Goal: Task Accomplishment & Management: Manage account settings

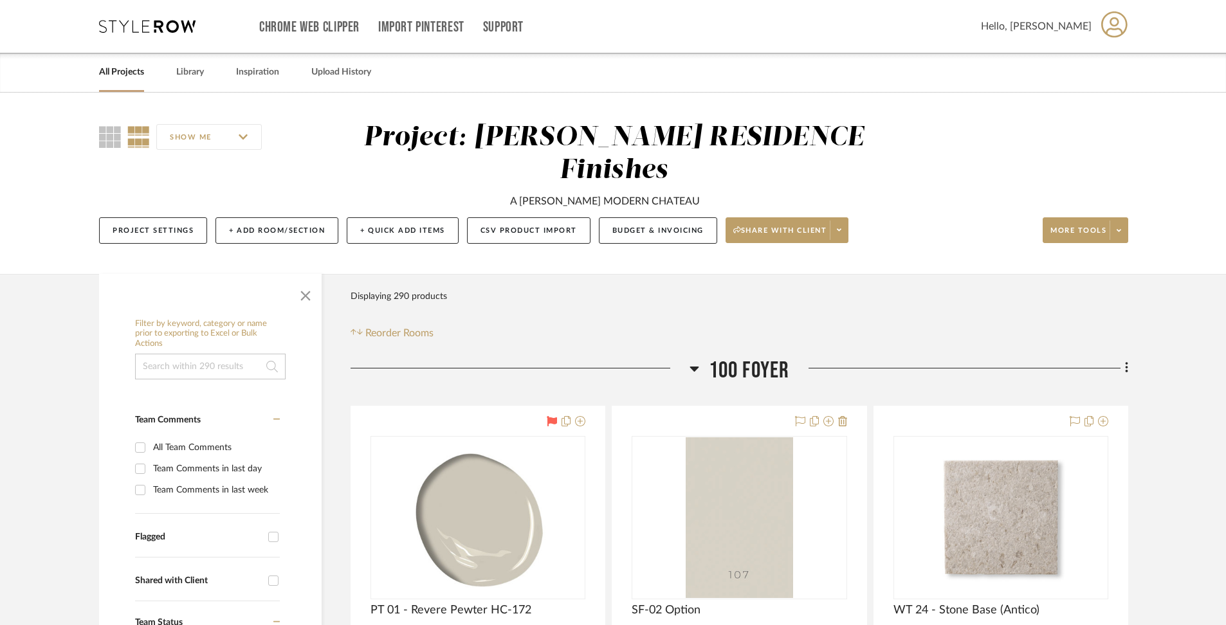
click at [116, 73] on link "All Projects" at bounding box center [121, 72] width 45 height 17
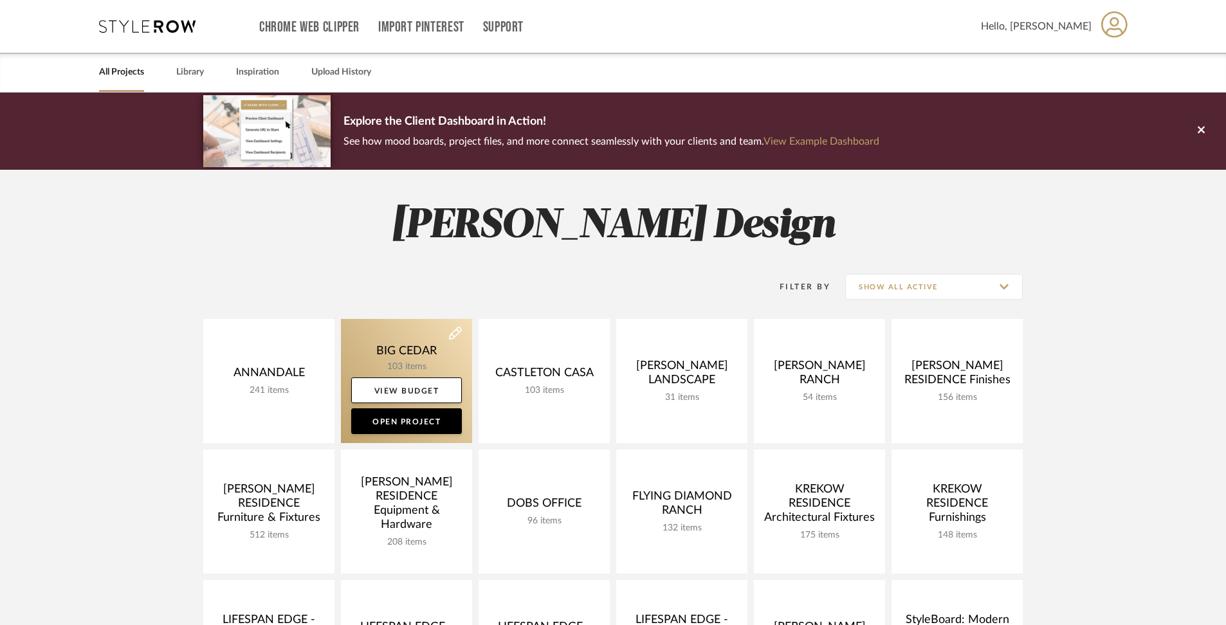
click at [383, 344] on link at bounding box center [406, 381] width 131 height 124
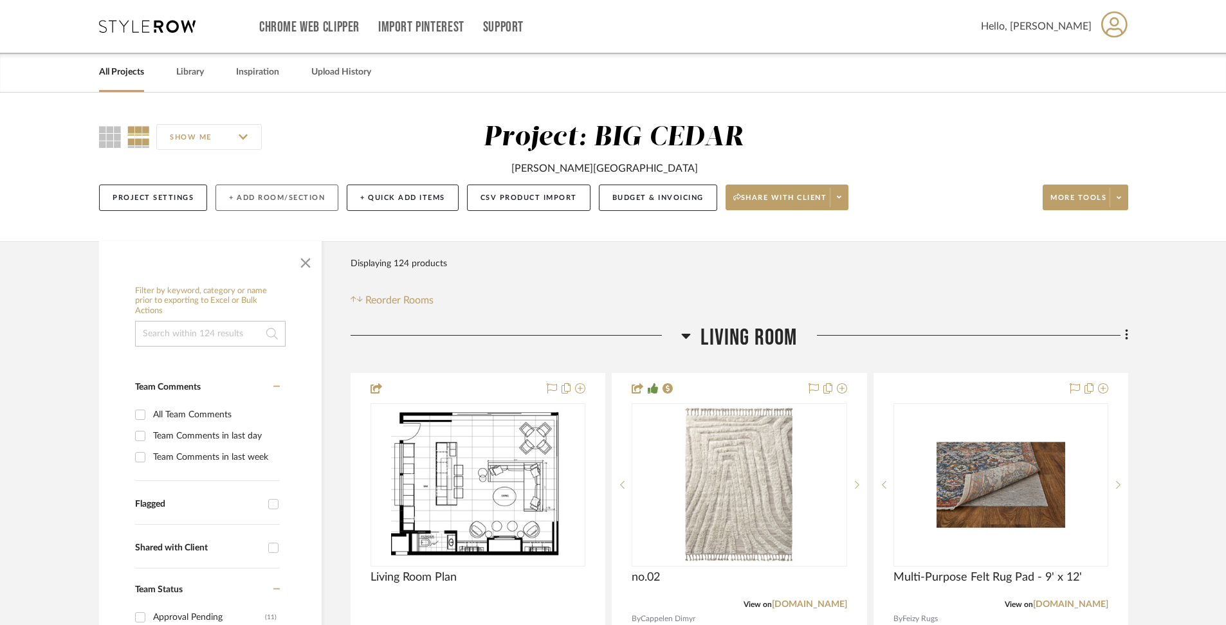
click at [291, 204] on button "+ Add Room/Section" at bounding box center [276, 198] width 123 height 26
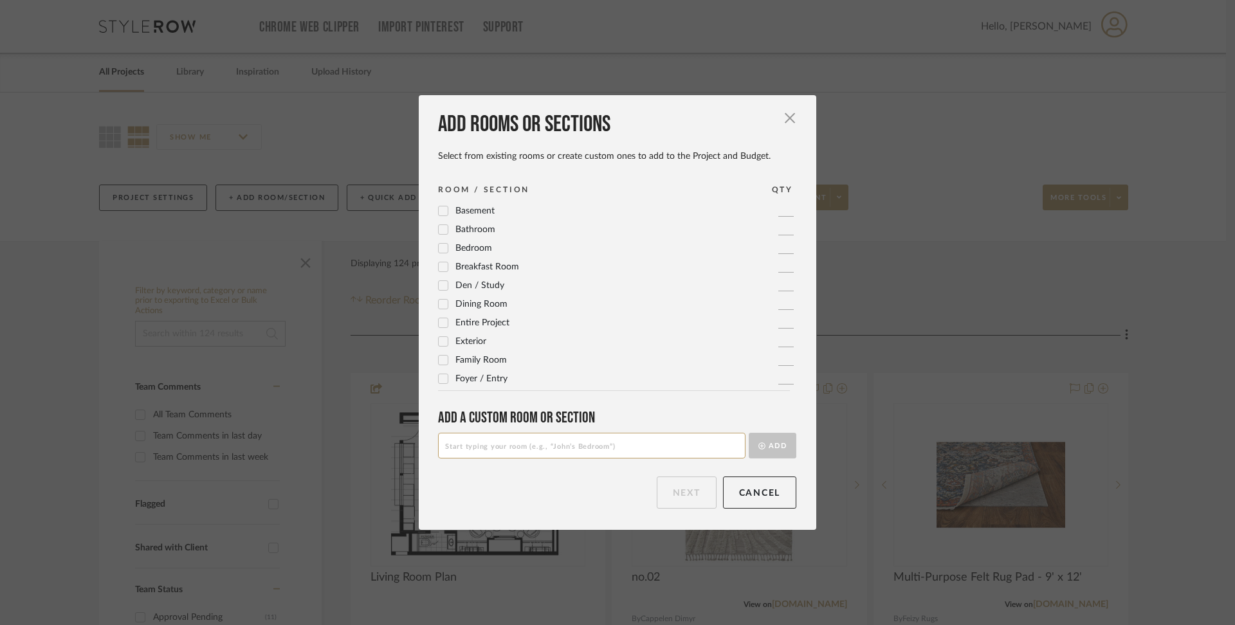
click at [485, 443] on input at bounding box center [591, 446] width 307 height 26
type input "Accessories / Hardware"
click at [762, 454] on button "Add" at bounding box center [773, 446] width 48 height 26
click at [697, 493] on button "Next" at bounding box center [687, 493] width 60 height 32
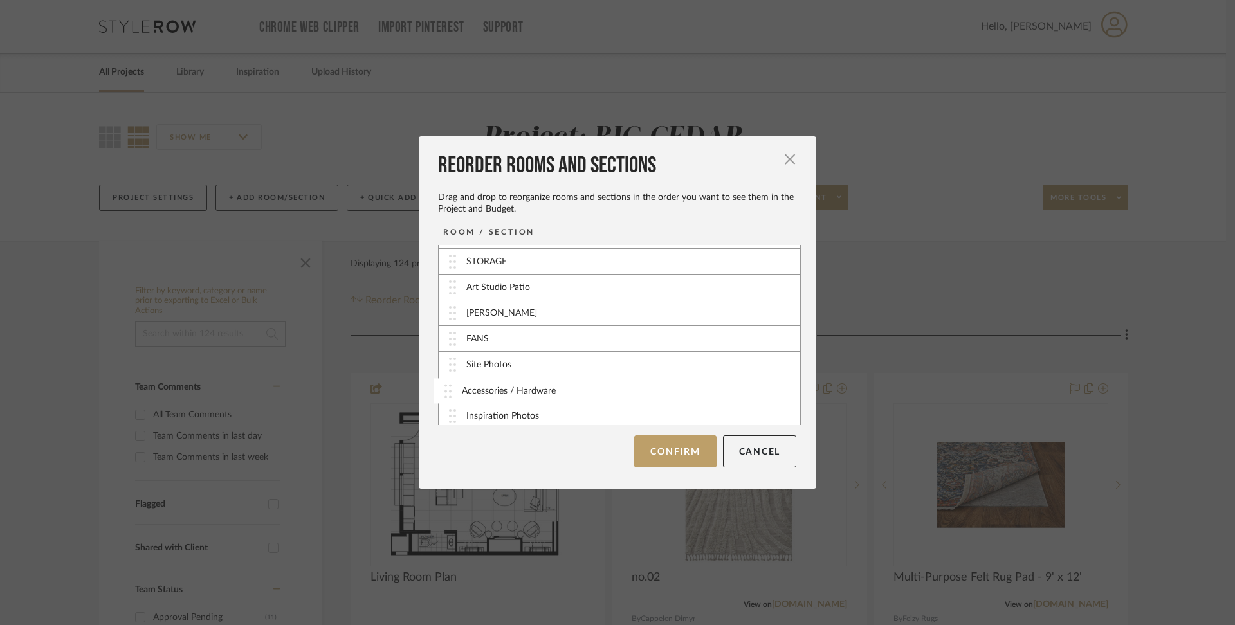
scroll to position [255, 0]
drag, startPoint x: 572, startPoint y: 415, endPoint x: 573, endPoint y: 354, distance: 60.5
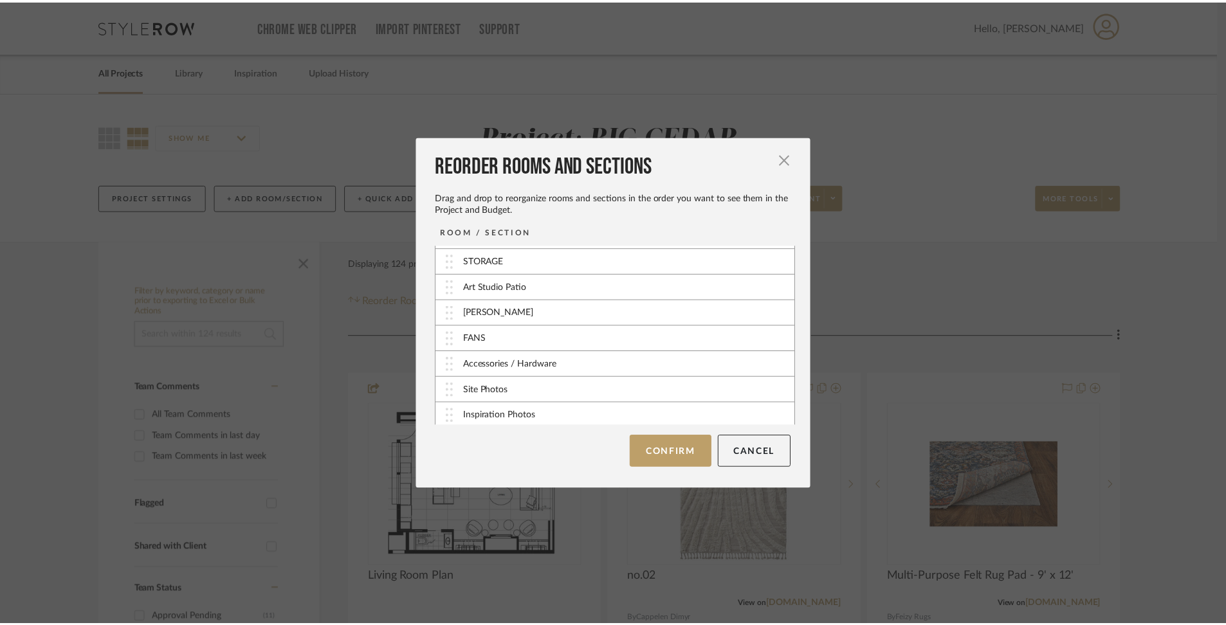
scroll to position [254, 0]
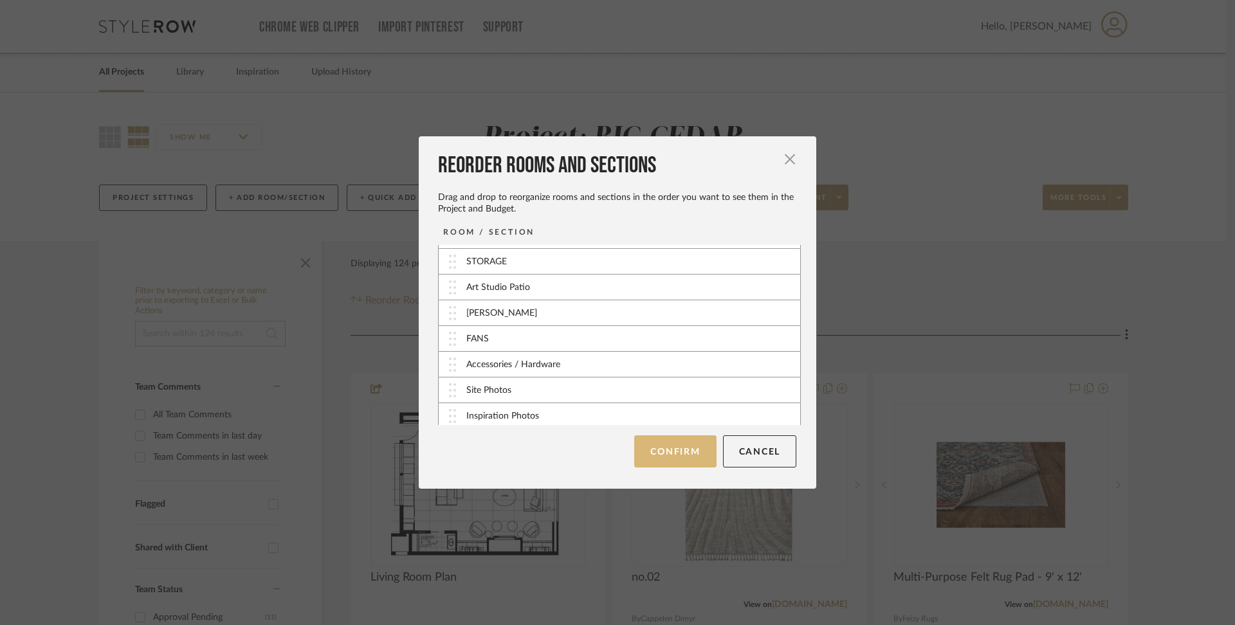
click at [671, 447] on button "Confirm" at bounding box center [675, 451] width 82 height 32
